Goal: Find specific page/section: Find specific page/section

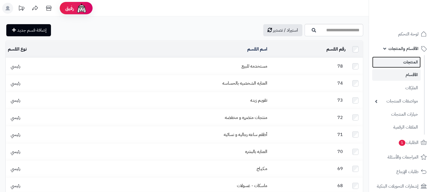
click at [395, 61] on link "المنتجات" at bounding box center [396, 61] width 49 height 11
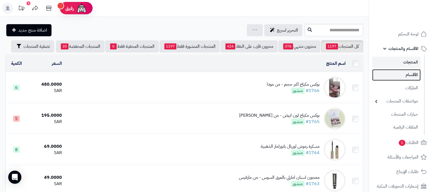
click at [402, 76] on link "الأقسام" at bounding box center [396, 74] width 49 height 11
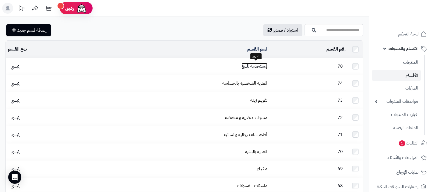
click at [260, 67] on link "مستخدمه للبيع" at bounding box center [255, 66] width 26 height 7
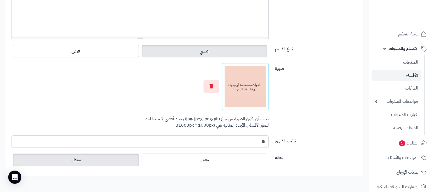
scroll to position [196, 0]
